Goal: Task Accomplishment & Management: Manage account settings

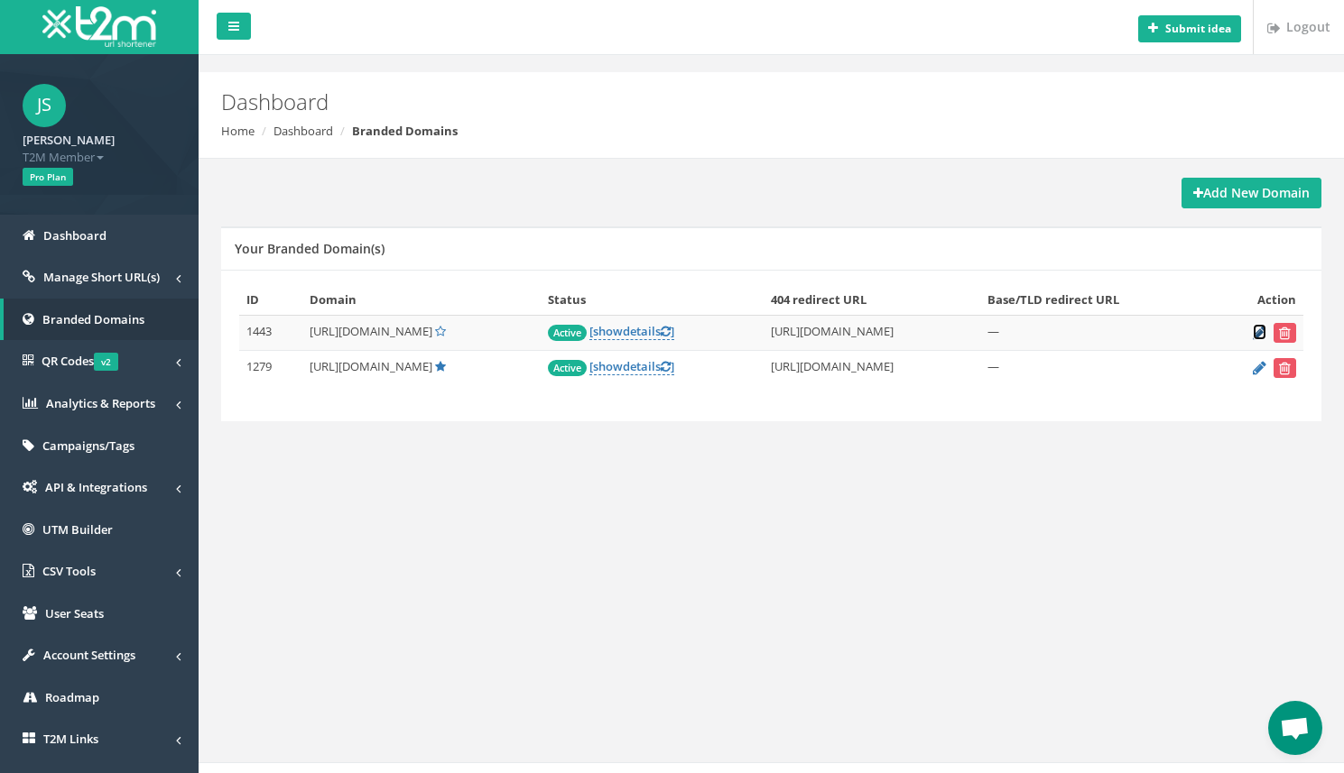
click at [1255, 335] on icon at bounding box center [1260, 333] width 14 height 12
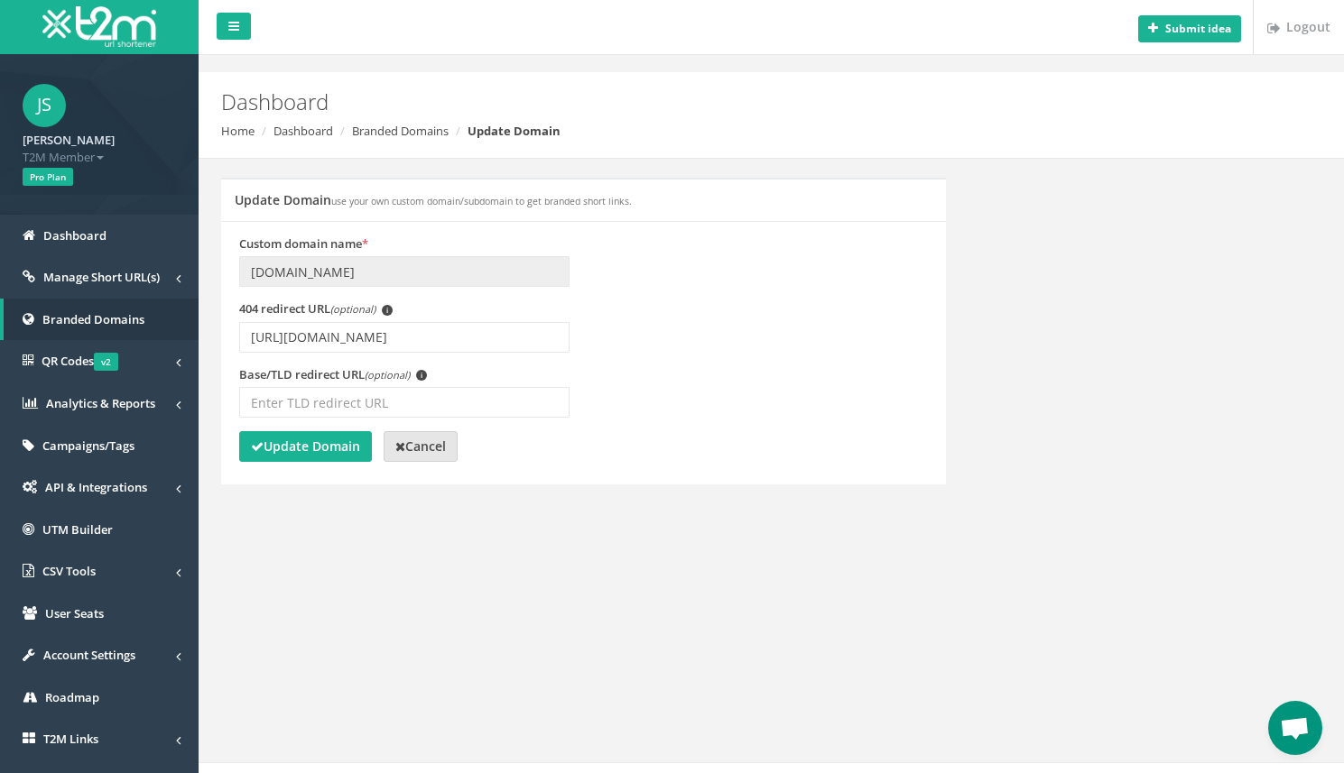
click at [446, 448] on strong "Cancel" at bounding box center [420, 446] width 51 height 17
